Goal: Communication & Community: Answer question/provide support

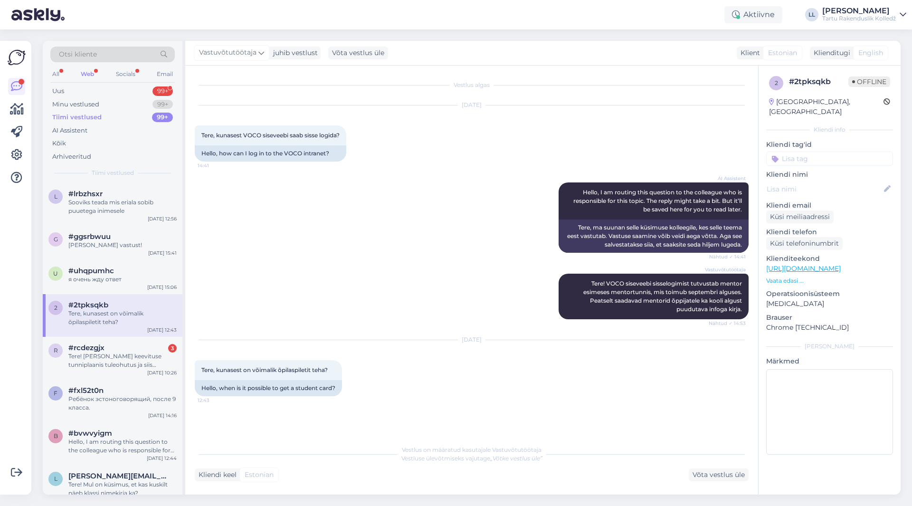
click at [88, 77] on div "Web" at bounding box center [87, 74] width 17 height 12
click at [81, 102] on div "Minu vestlused" at bounding box center [75, 104] width 47 height 9
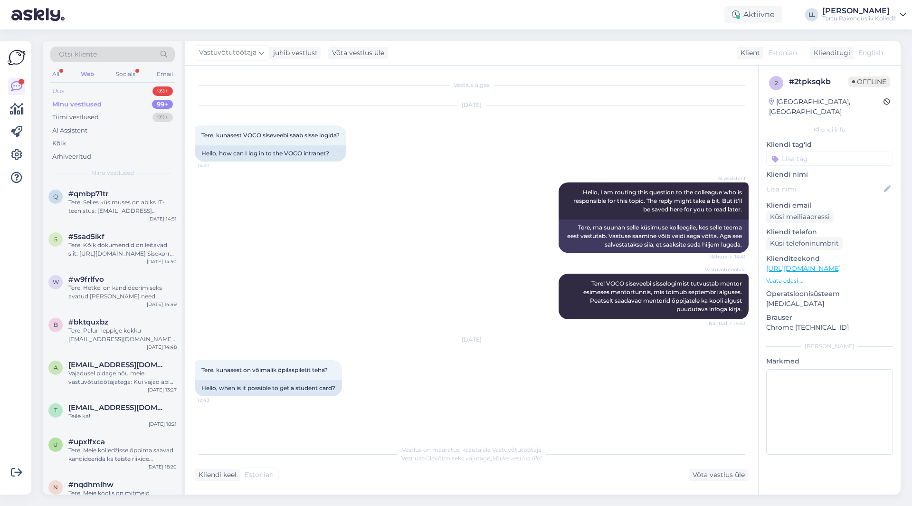
click at [63, 91] on div "Uus" at bounding box center [58, 90] width 12 height 9
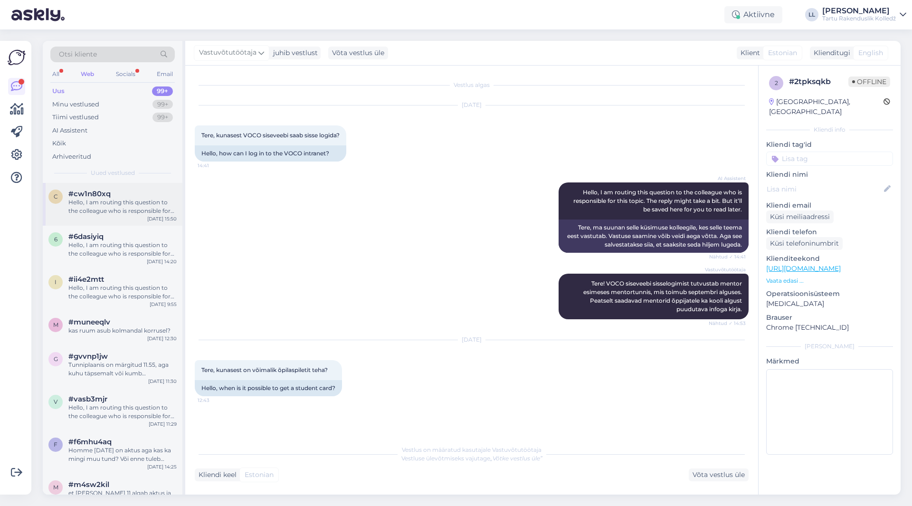
click at [143, 202] on div "Hello, I am routing this question to the colleague who is responsible for this …" at bounding box center [122, 206] width 108 height 17
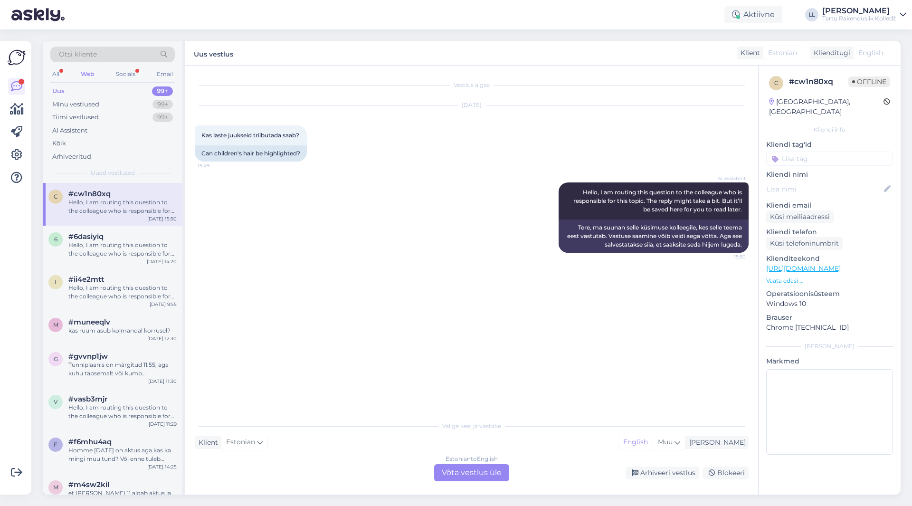
click at [462, 473] on div "Estonian to English Võta vestlus üle" at bounding box center [471, 472] width 75 height 17
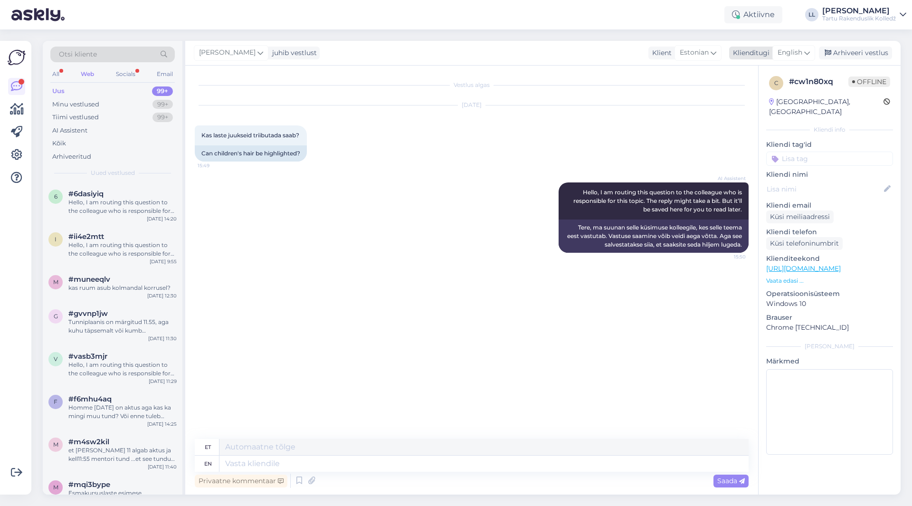
click at [814, 50] on div "English" at bounding box center [793, 52] width 43 height 15
drag, startPoint x: 759, startPoint y: 107, endPoint x: 753, endPoint y: 121, distance: 15.3
click at [759, 105] on link "Estonian" at bounding box center [772, 110] width 104 height 15
click at [274, 453] on textarea at bounding box center [472, 462] width 554 height 20
click at [296, 458] on textarea "Tere! Selle kohta oskavad infot jagada [GEOGRAPHIC_DATA]" at bounding box center [472, 462] width 554 height 20
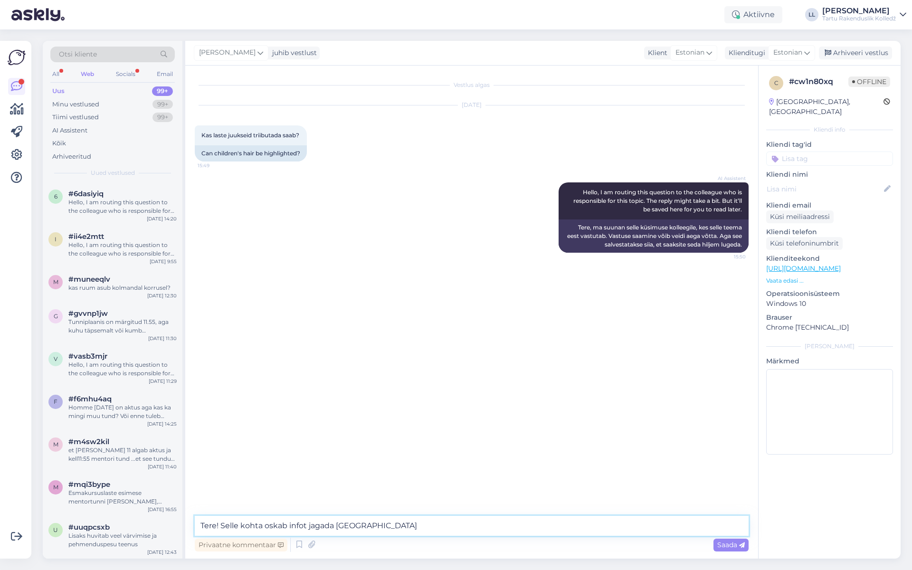
click at [378, 505] on textarea "Tere! Selle kohta oskab infot jagada [GEOGRAPHIC_DATA]" at bounding box center [472, 526] width 554 height 20
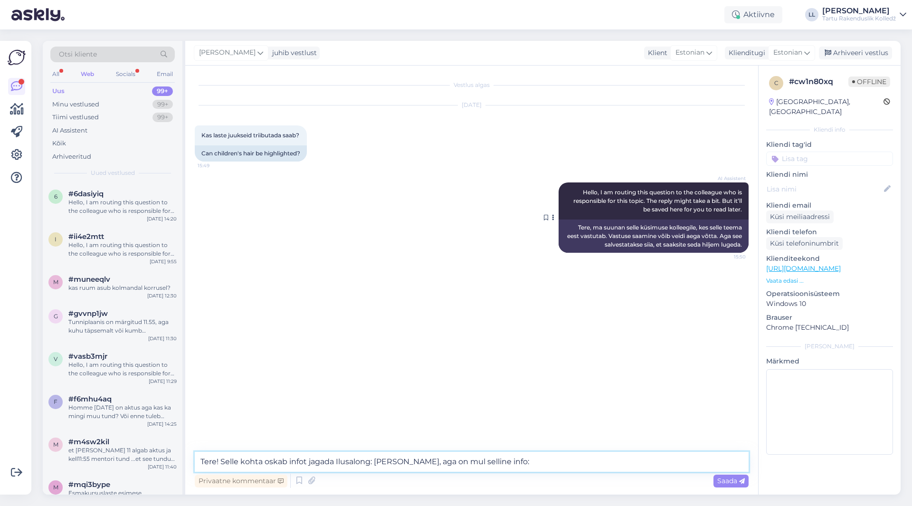
paste textarea "Alates [DATE] ei teosta VOCO juuksuri eriala õpilased kooli õppesalongides juus…"
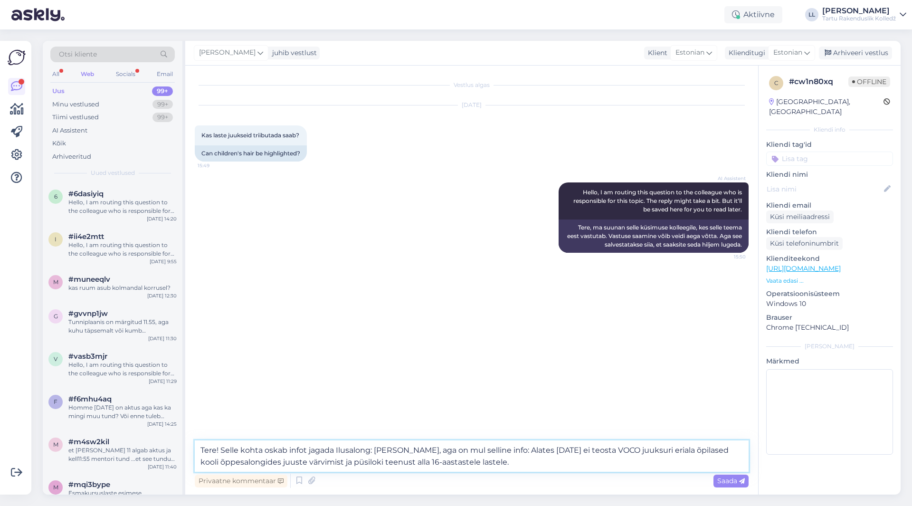
click at [375, 446] on textarea "Tere! Selle kohta oskab infot jagada Ilusalong: [PERSON_NAME], aga on mul selli…" at bounding box center [472, 455] width 554 height 31
paste textarea "[URL][DOMAIN_NAME]"
type textarea "Tere! Selle kohta oskab infot jagada Ilusalong: [URL][DOMAIN_NAME][PERSON_NAME]…"
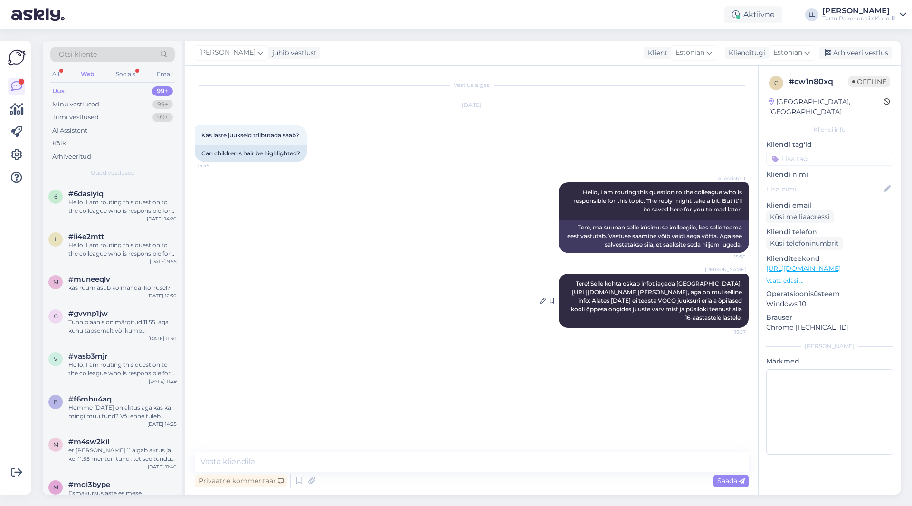
click at [645, 295] on link "[URL][DOMAIN_NAME][PERSON_NAME]" at bounding box center [630, 291] width 116 height 7
click at [541, 303] on icon at bounding box center [543, 301] width 6 height 6
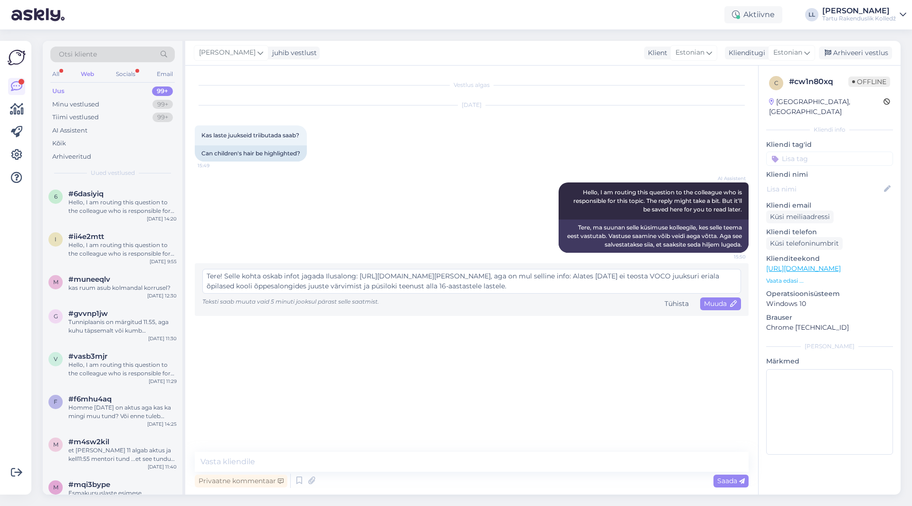
click at [553, 277] on textarea "Tere! Selle kohta oskab infot jagada Ilusalong: [URL][DOMAIN_NAME][PERSON_NAME]…" at bounding box center [471, 281] width 538 height 25
type textarea "Tere! Selle kohta oskab infot jagada Ilusalong: [URL][DOMAIN_NAME] [PERSON_NAME…"
click at [711, 302] on span "Muuda" at bounding box center [720, 303] width 33 height 9
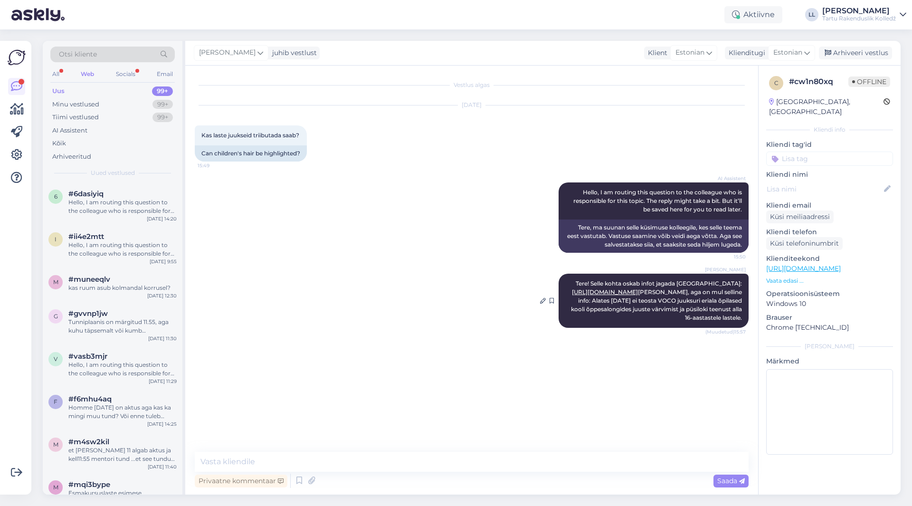
click at [638, 291] on link "[URL][DOMAIN_NAME]" at bounding box center [605, 291] width 66 height 7
click at [91, 75] on div "Web" at bounding box center [87, 74] width 17 height 12
click at [117, 247] on div "Hello, I am routing this question to the colleague who is responsible for this …" at bounding box center [122, 249] width 108 height 17
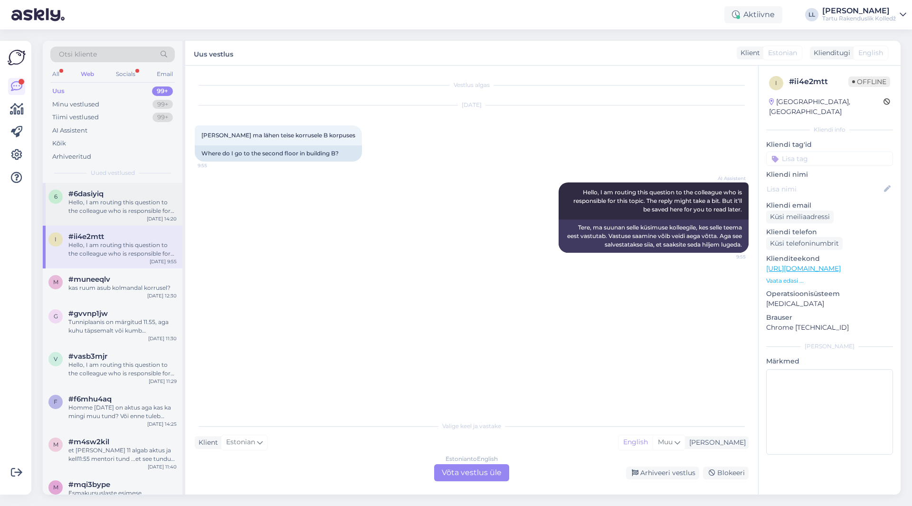
click at [109, 199] on div "Hello, I am routing this question to the colleague who is responsible for this …" at bounding box center [122, 206] width 108 height 17
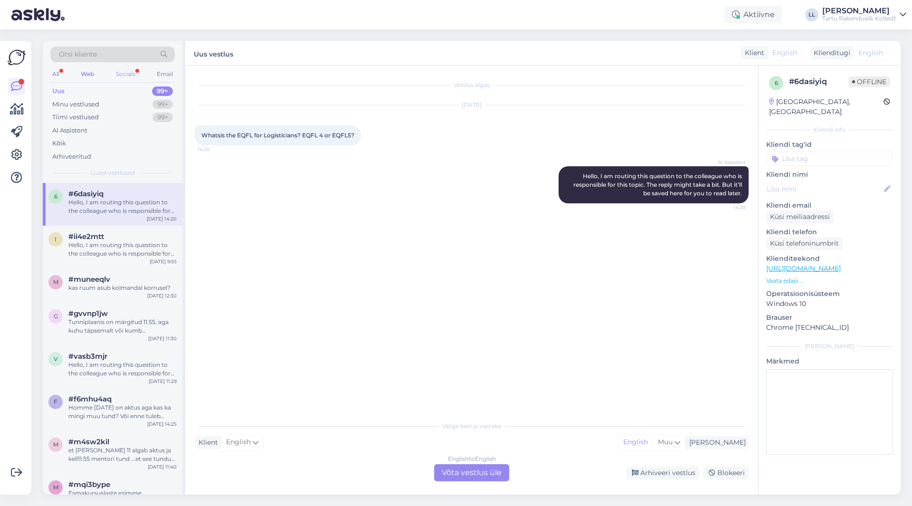
click at [124, 72] on div "Socials" at bounding box center [125, 74] width 23 height 12
